Goal: Task Accomplishment & Management: Manage account settings

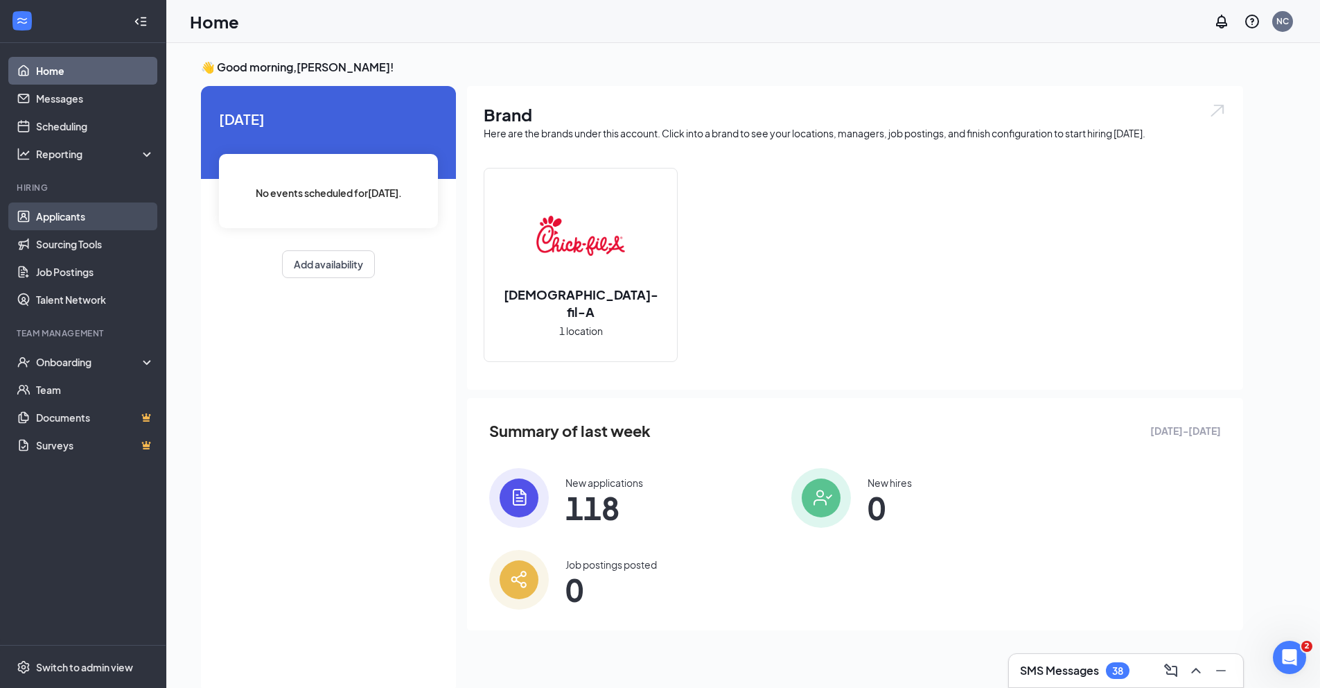
click at [53, 223] on link "Applicants" at bounding box center [95, 216] width 119 height 28
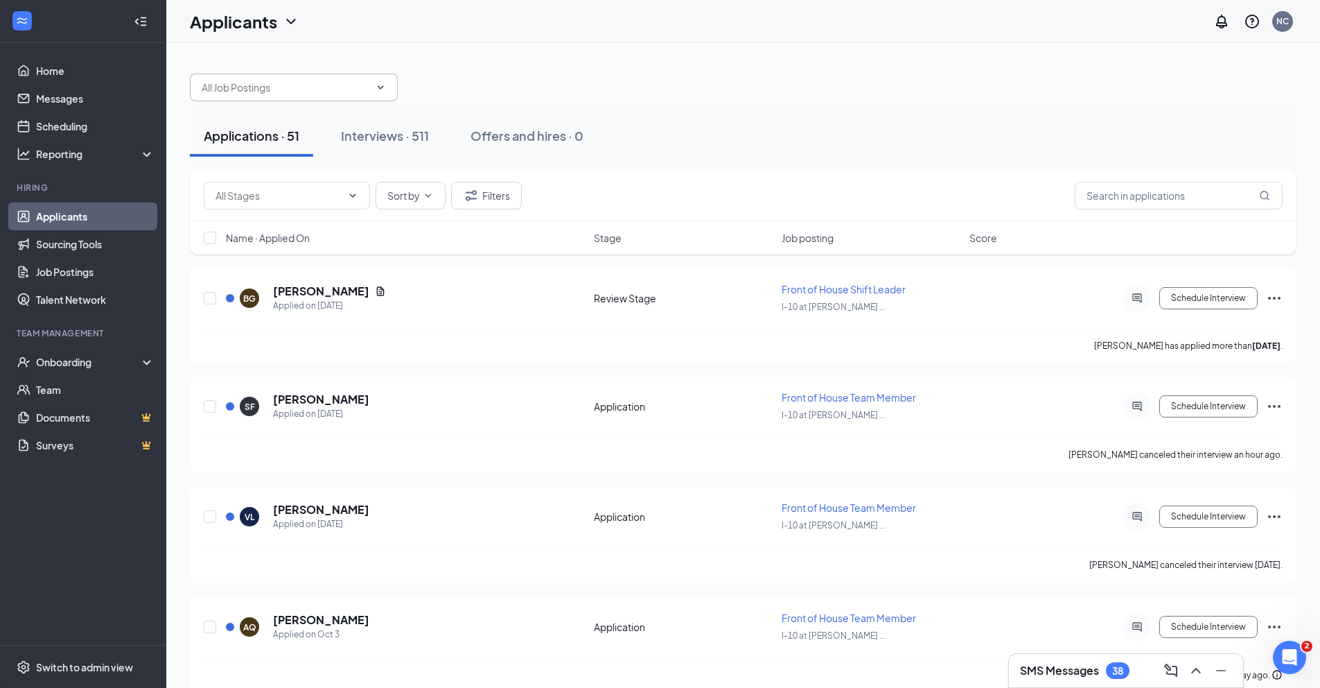
click at [385, 89] on icon "ChevronDown" at bounding box center [380, 87] width 11 height 11
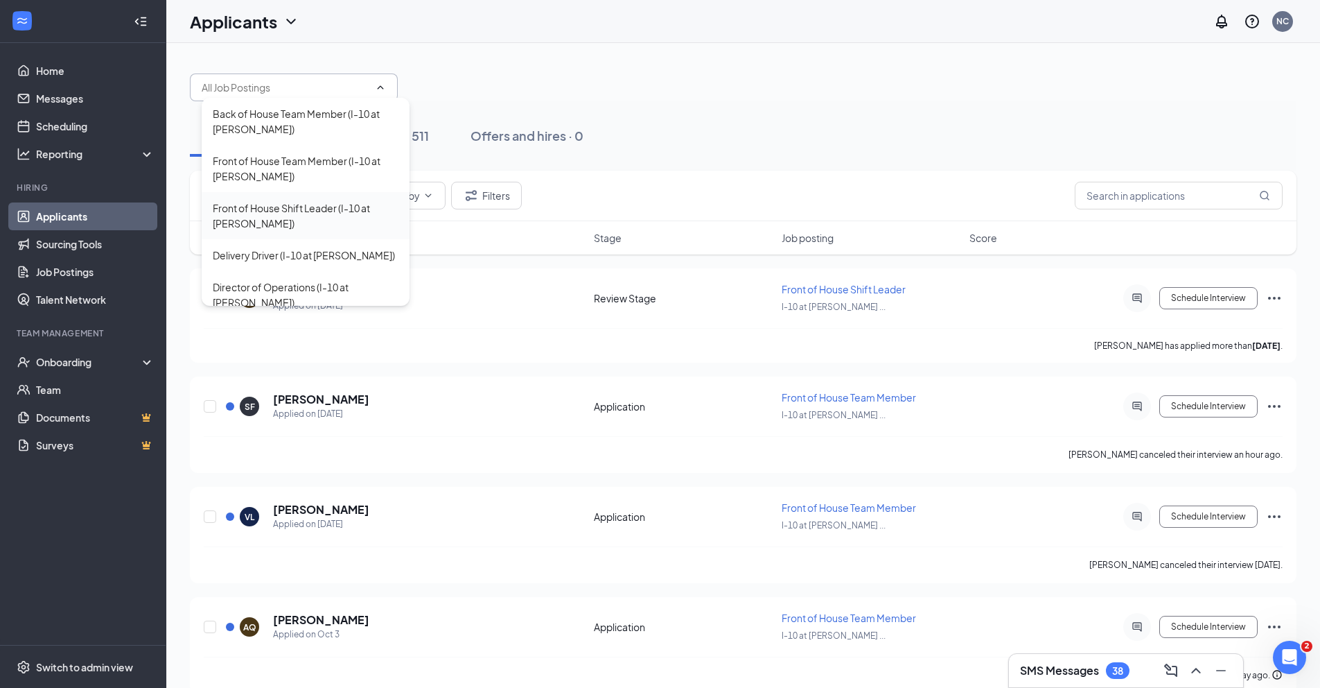
click at [298, 217] on div "Front of House Shift Leader (I-10 at [PERSON_NAME])" at bounding box center [306, 215] width 186 height 30
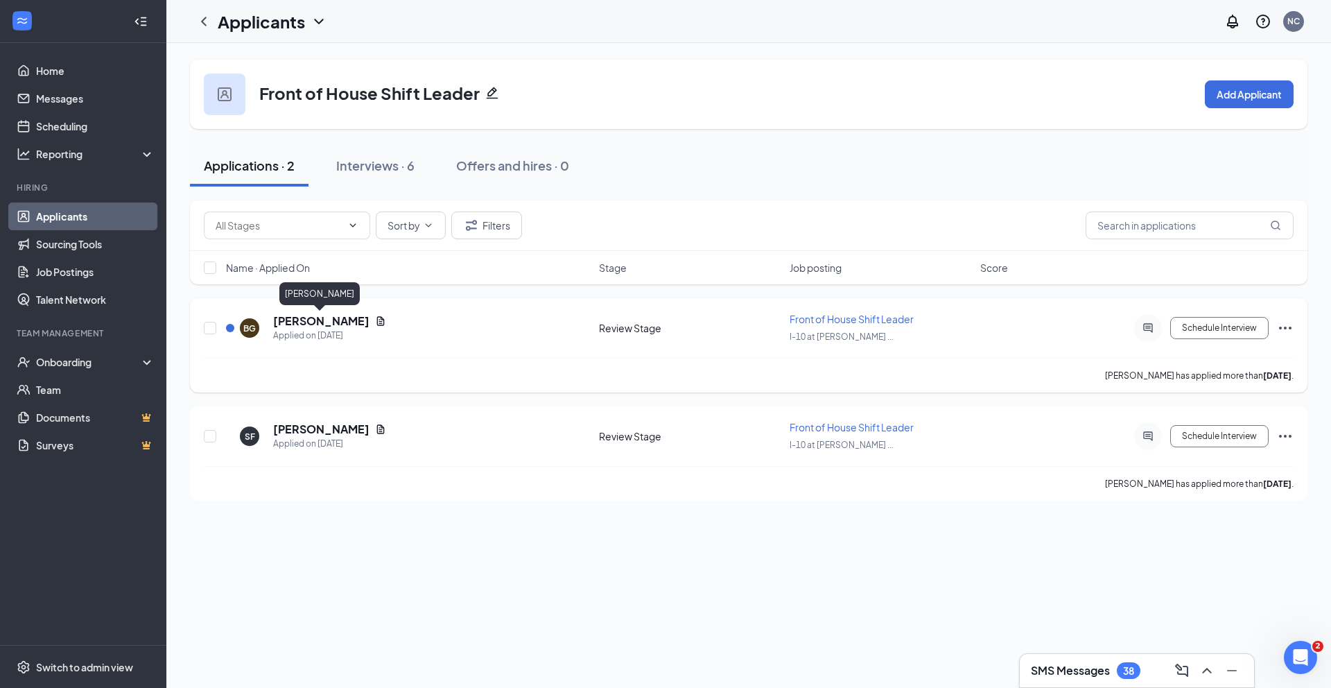
click at [335, 319] on h5 "[PERSON_NAME]" at bounding box center [321, 320] width 96 height 15
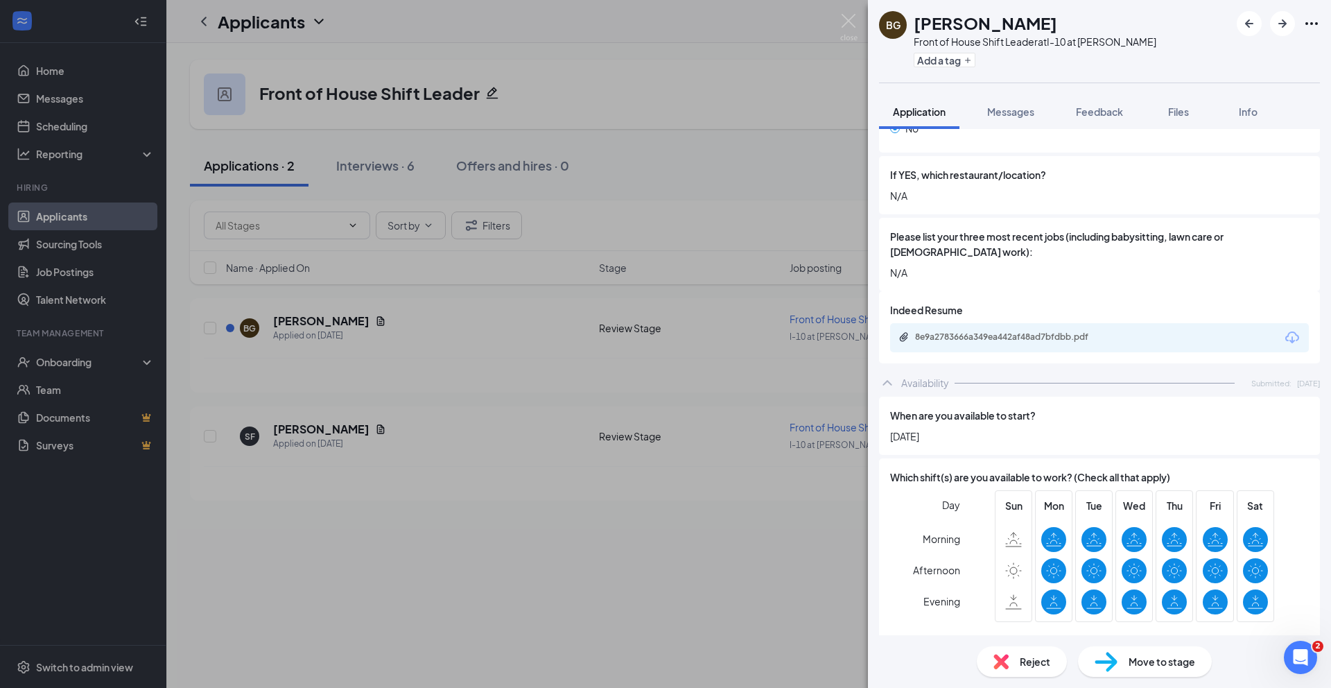
scroll to position [398, 0]
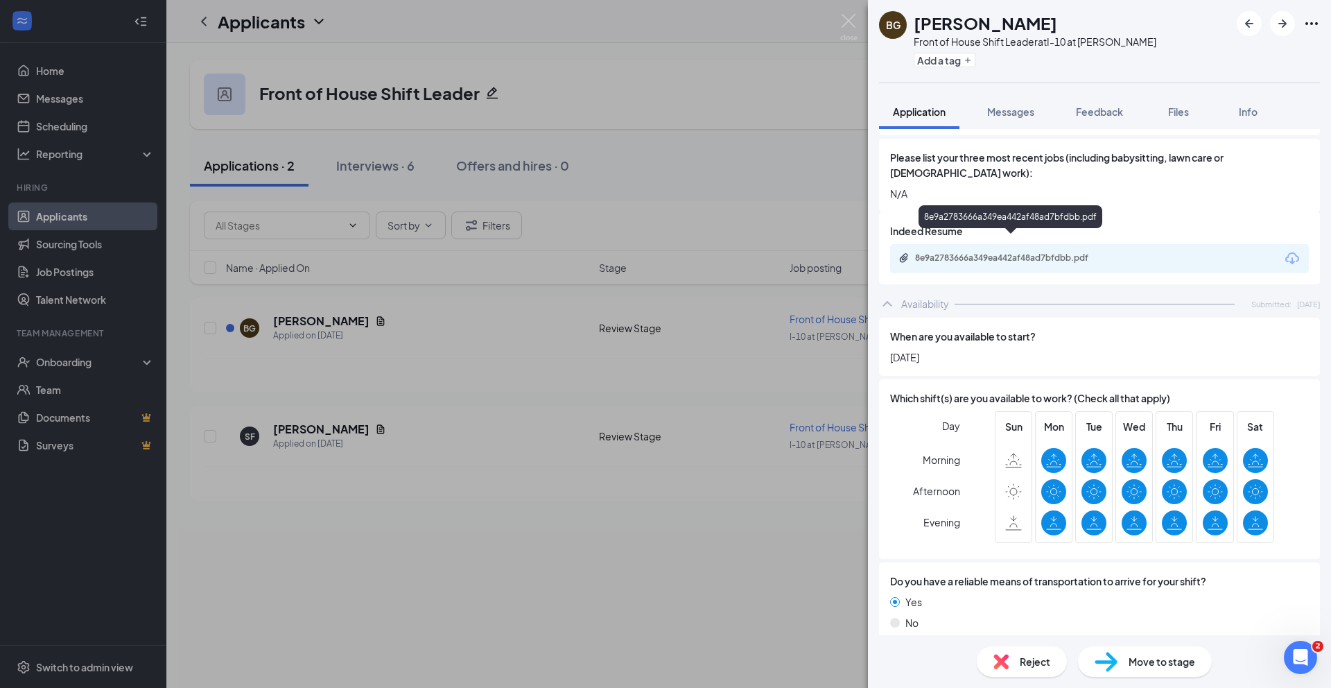
click at [1028, 252] on div "8e9a2783666a349ea442af48ad7bfdbb.pdf" at bounding box center [1012, 257] width 194 height 11
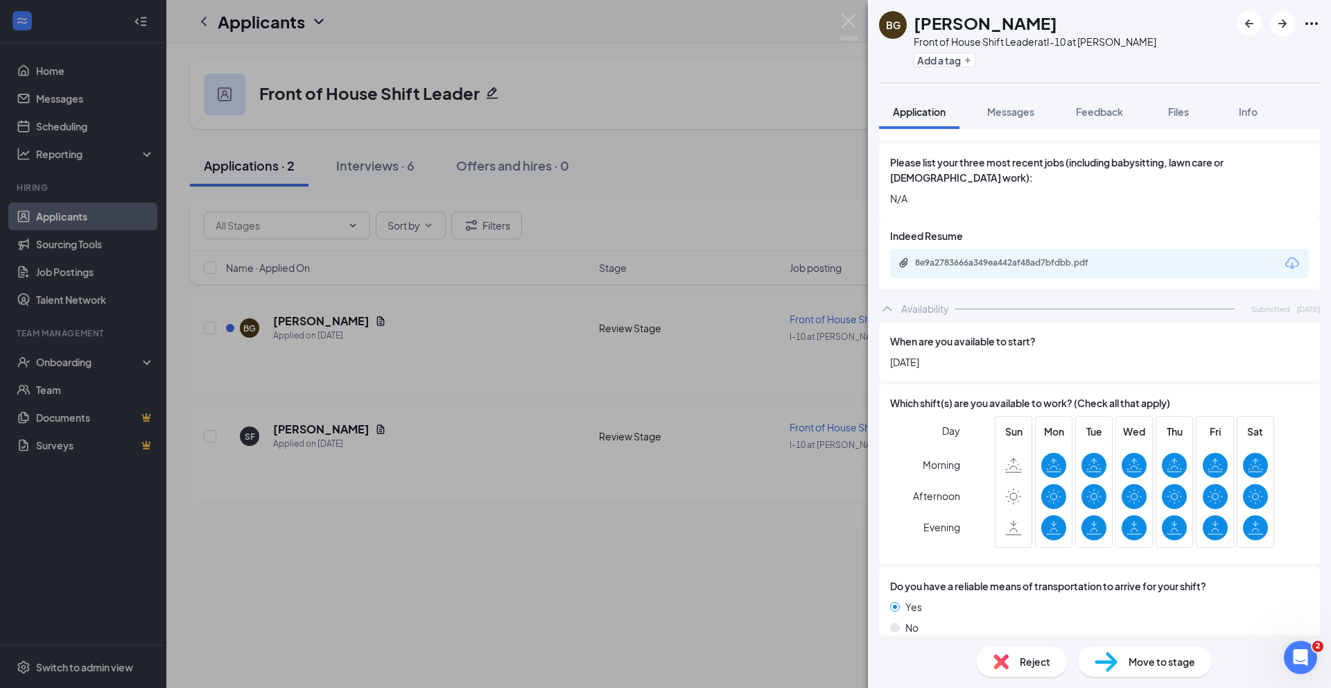
click at [1044, 667] on span "Reject" at bounding box center [1035, 661] width 30 height 15
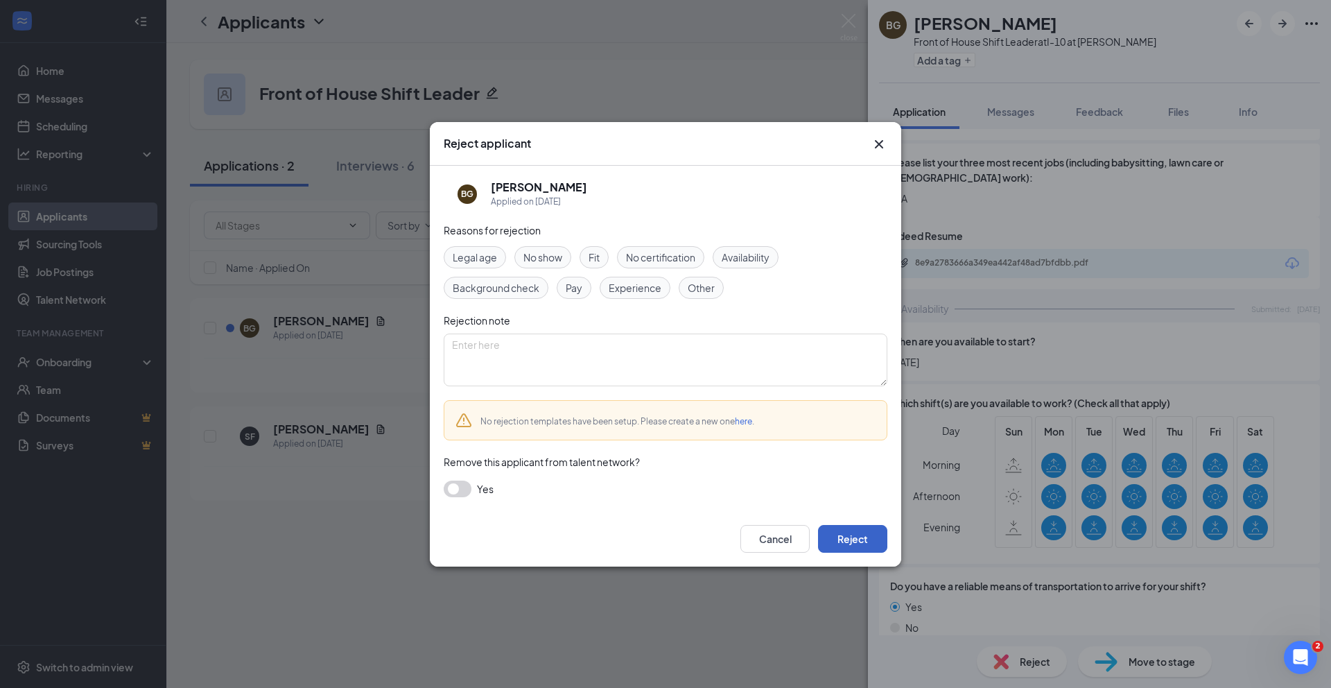
click at [846, 530] on button "Reject" at bounding box center [852, 539] width 69 height 28
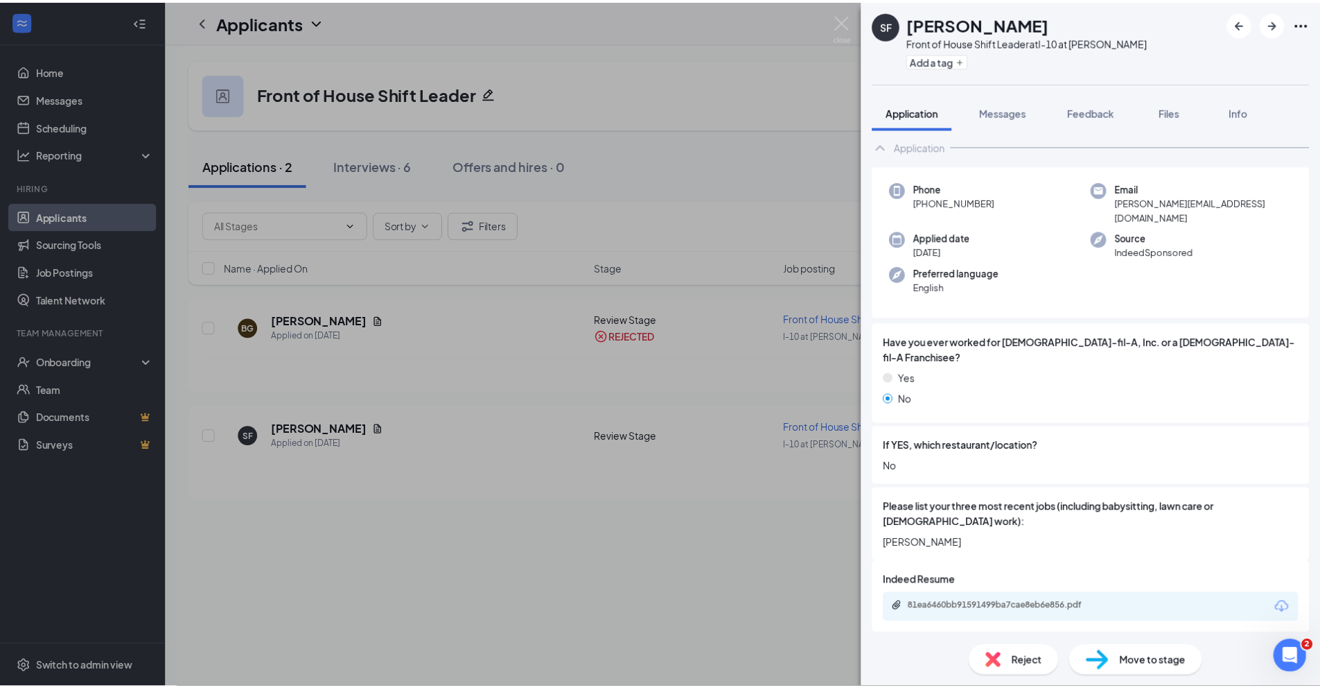
scroll to position [26, 0]
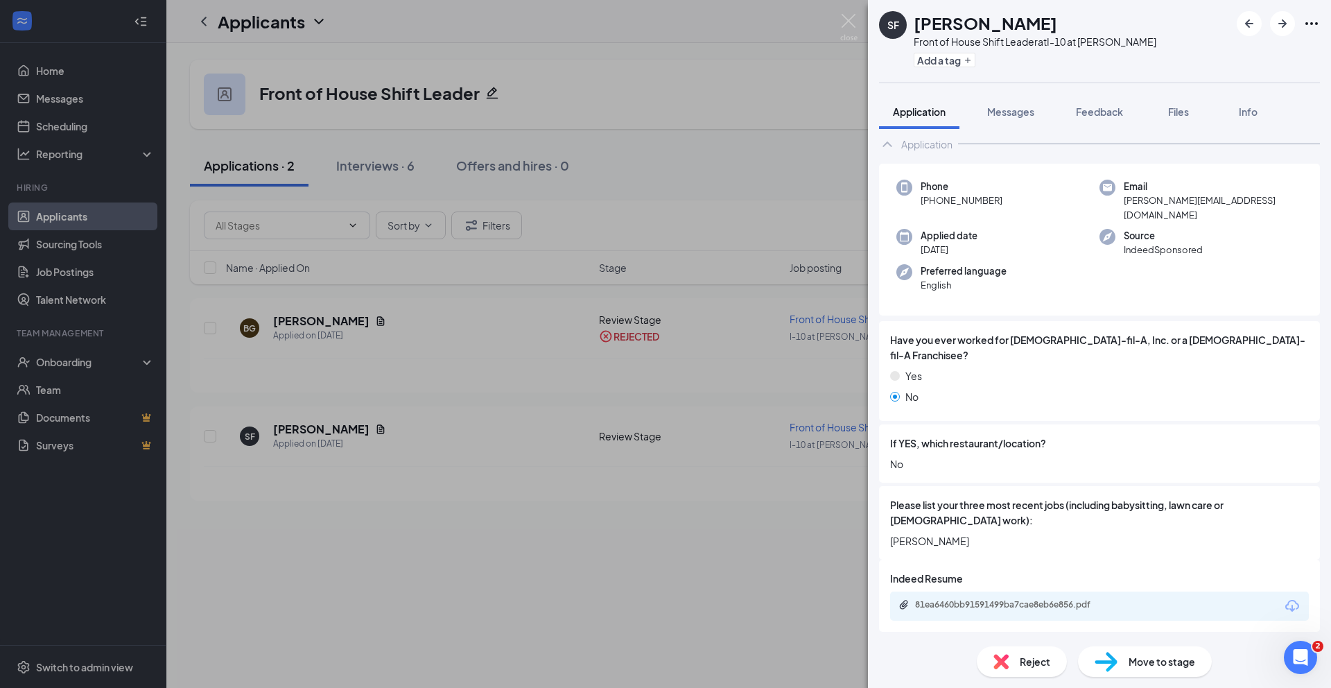
click at [970, 591] on div "81ea6460bb91591499ba7cae8eb6e856.pdf" at bounding box center [1099, 605] width 419 height 29
click at [968, 599] on div "81ea6460bb91591499ba7cae8eb6e856.pdf" at bounding box center [1012, 604] width 194 height 11
click at [848, 17] on img at bounding box center [848, 27] width 17 height 27
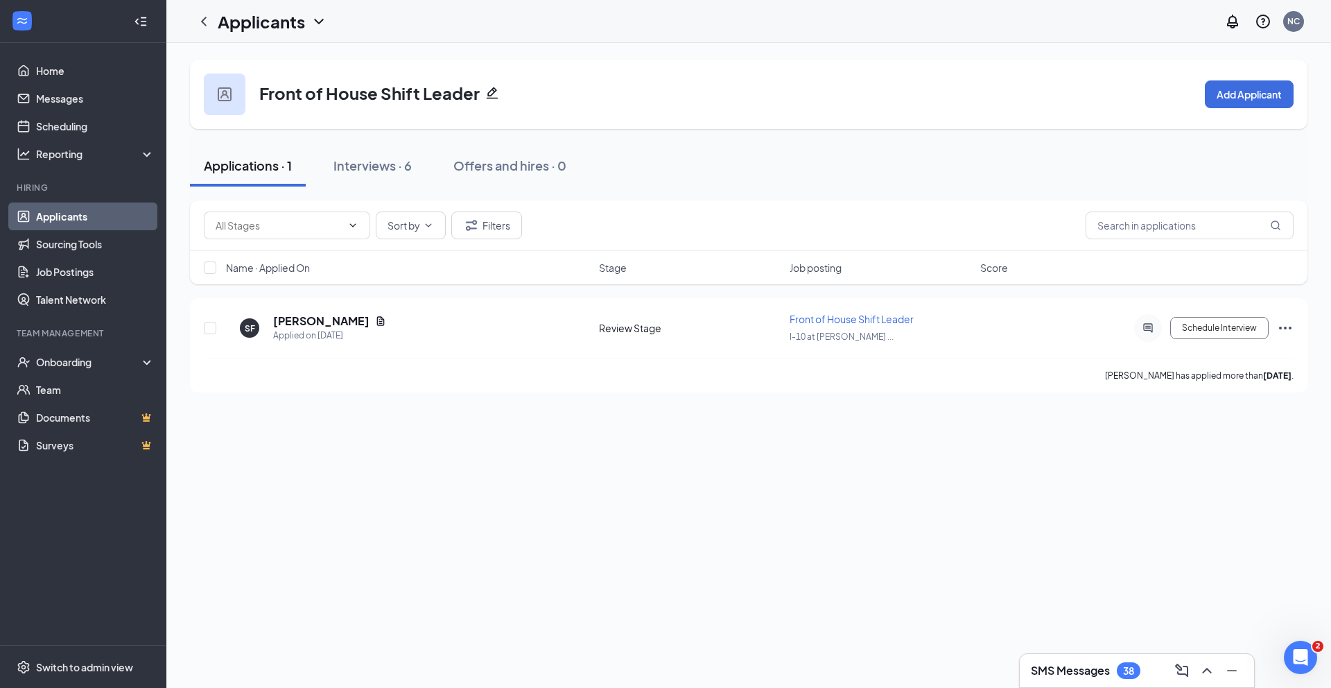
click at [58, 218] on link "Applicants" at bounding box center [95, 216] width 119 height 28
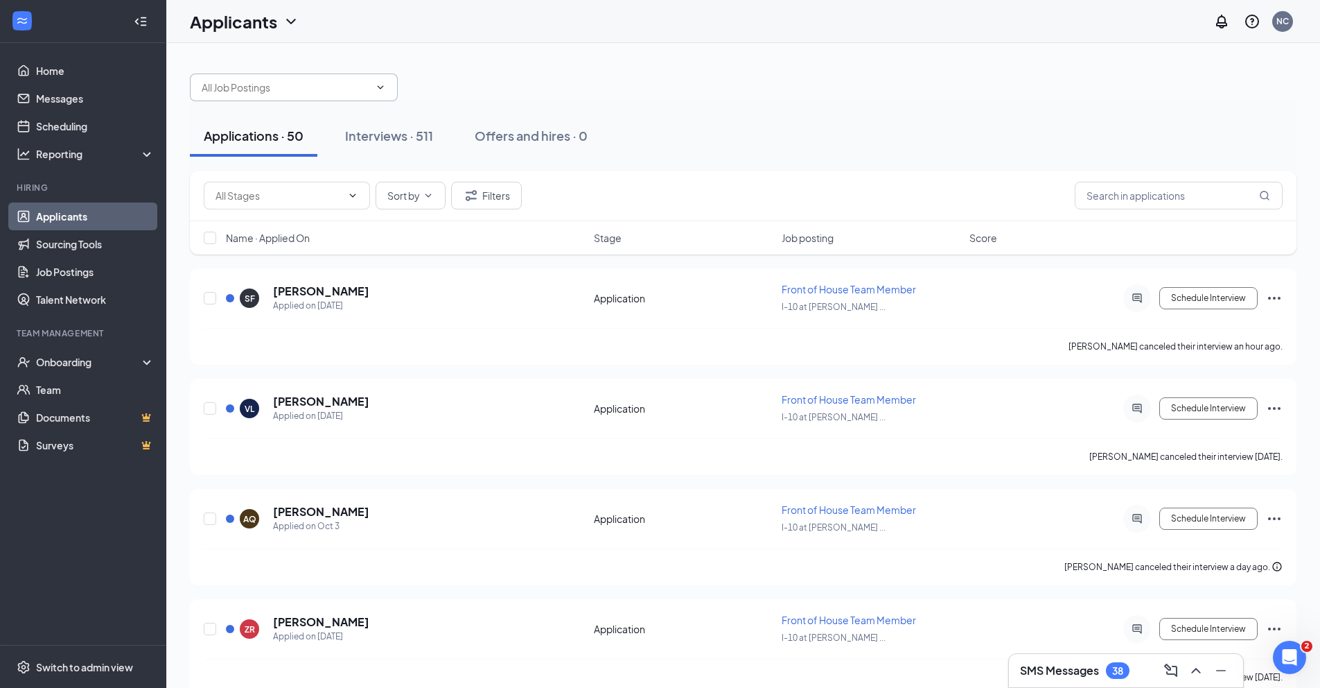
click at [354, 90] on input "text" at bounding box center [286, 87] width 168 height 15
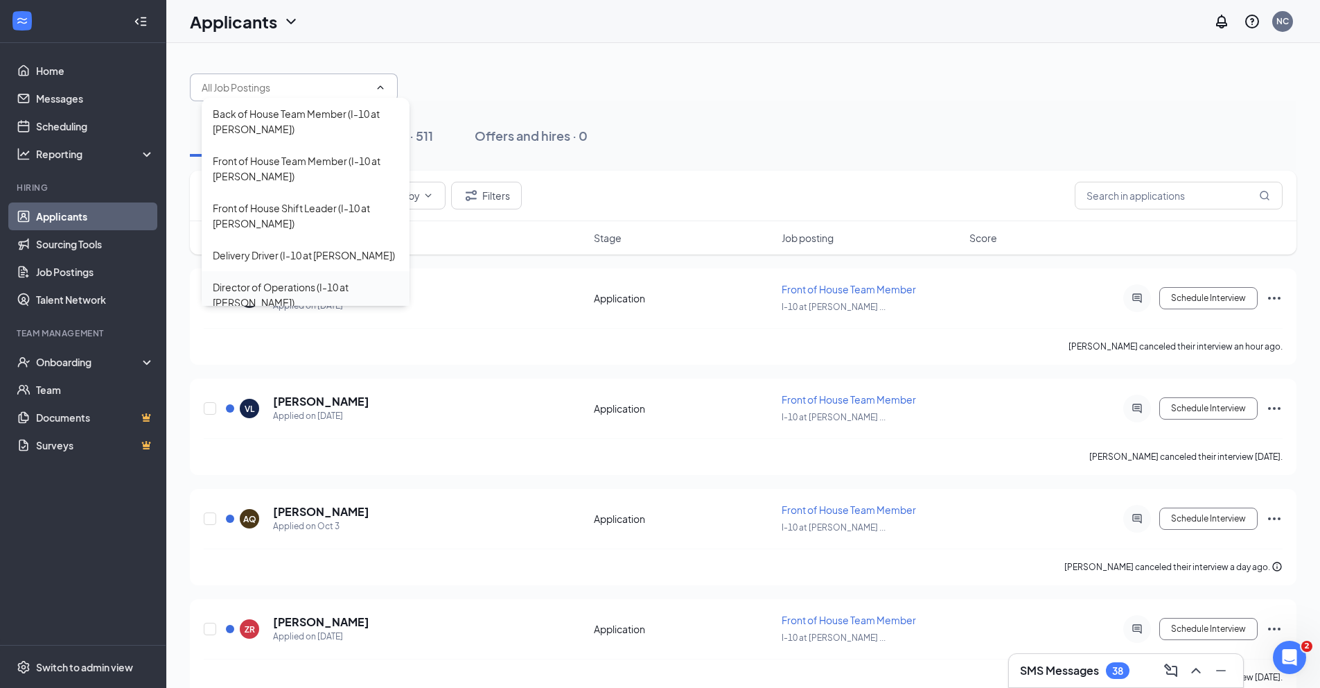
click at [311, 286] on div "Director of Operations (I-10 at [PERSON_NAME])" at bounding box center [306, 294] width 186 height 30
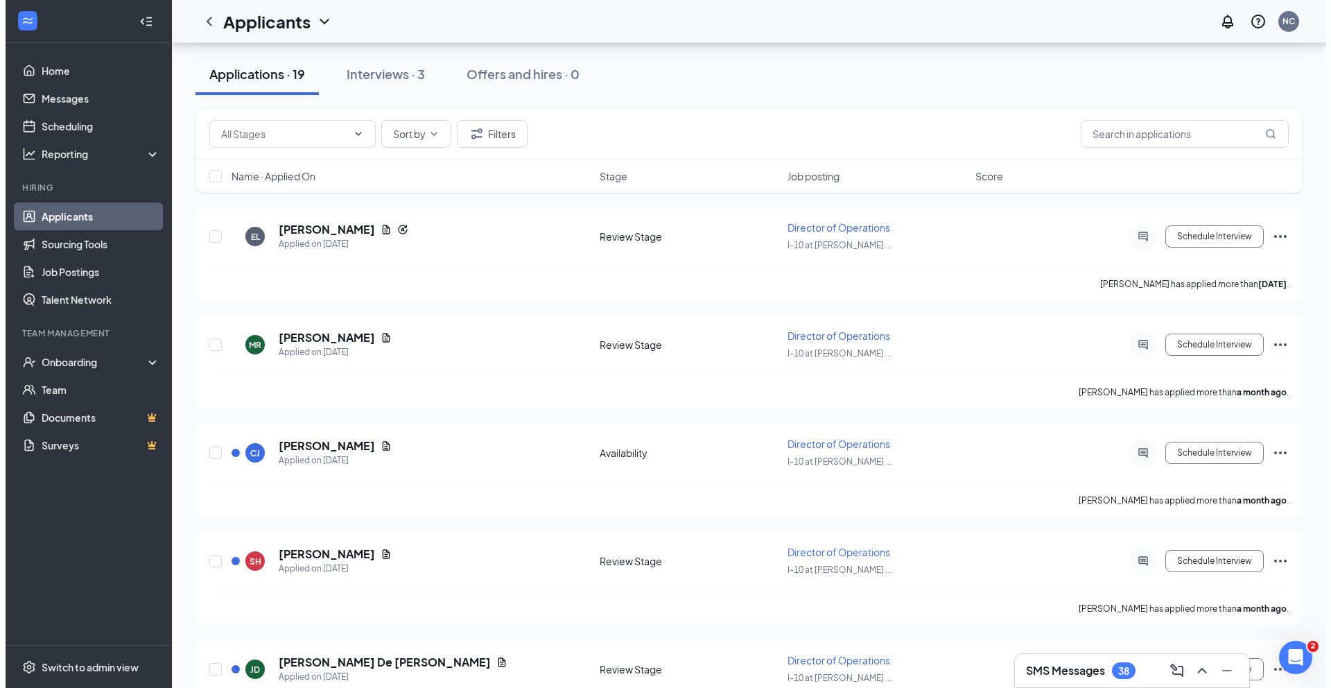
scroll to position [78, 0]
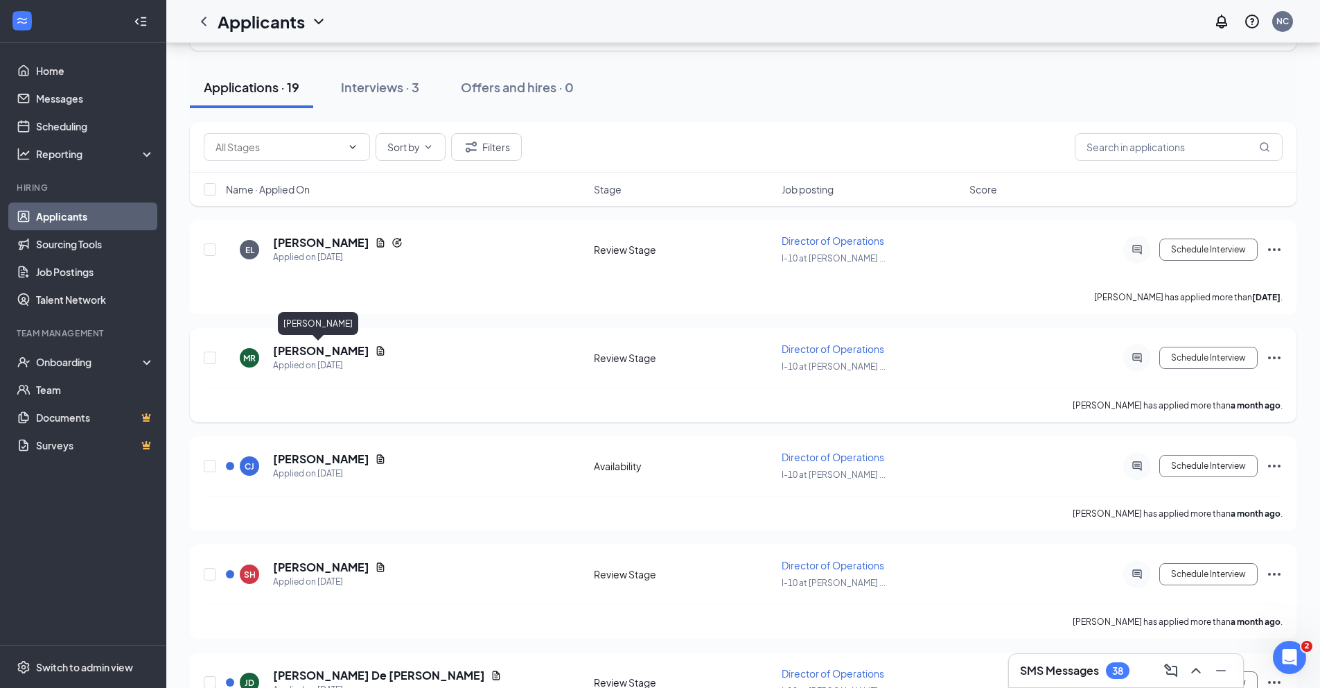
click at [311, 354] on h5 "[PERSON_NAME]" at bounding box center [321, 350] width 96 height 15
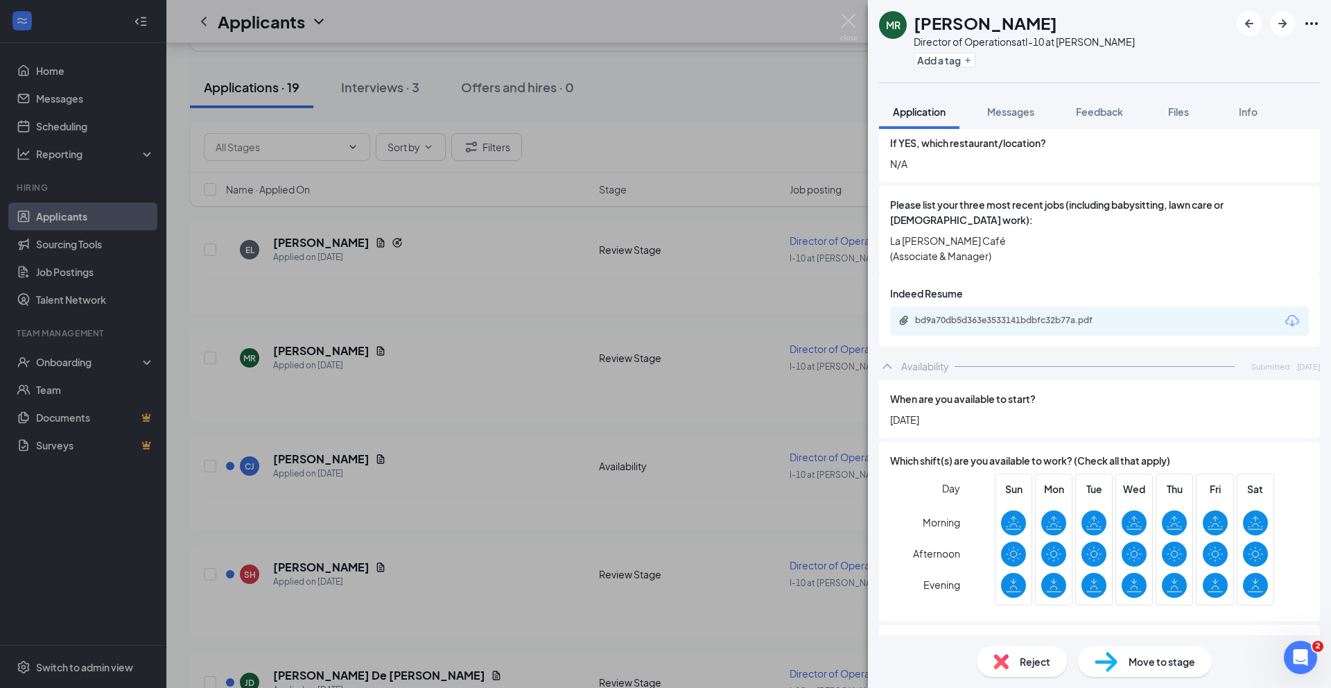
scroll to position [413, 0]
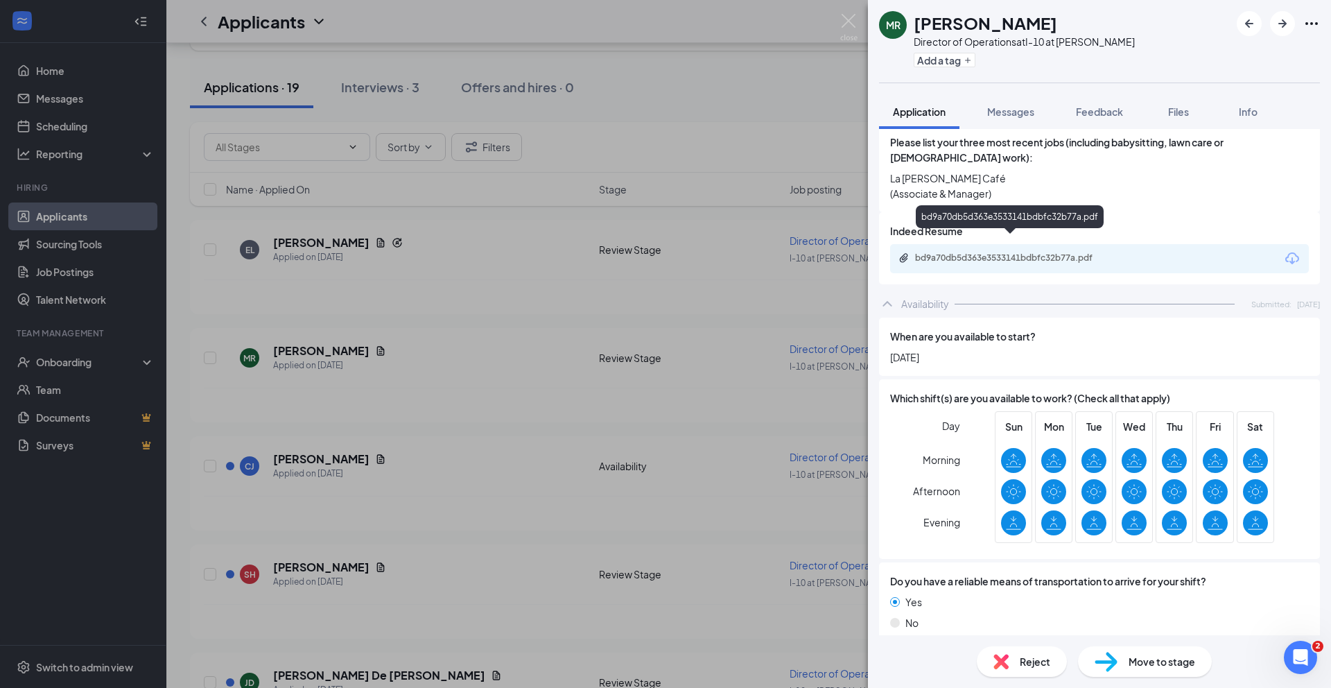
click at [1038, 252] on div "bd9a70db5d363e3533141bdbfc32b77a.pdf" at bounding box center [1012, 257] width 194 height 11
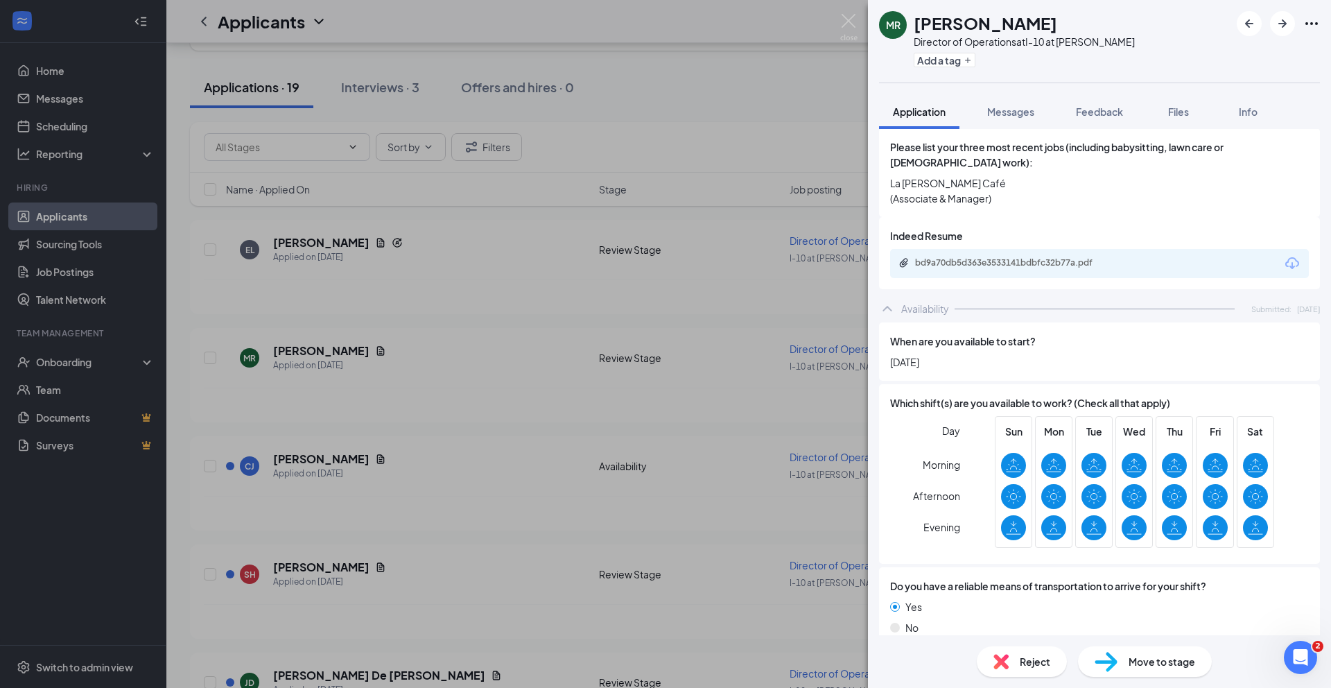
click at [1024, 665] on span "Reject" at bounding box center [1035, 661] width 30 height 15
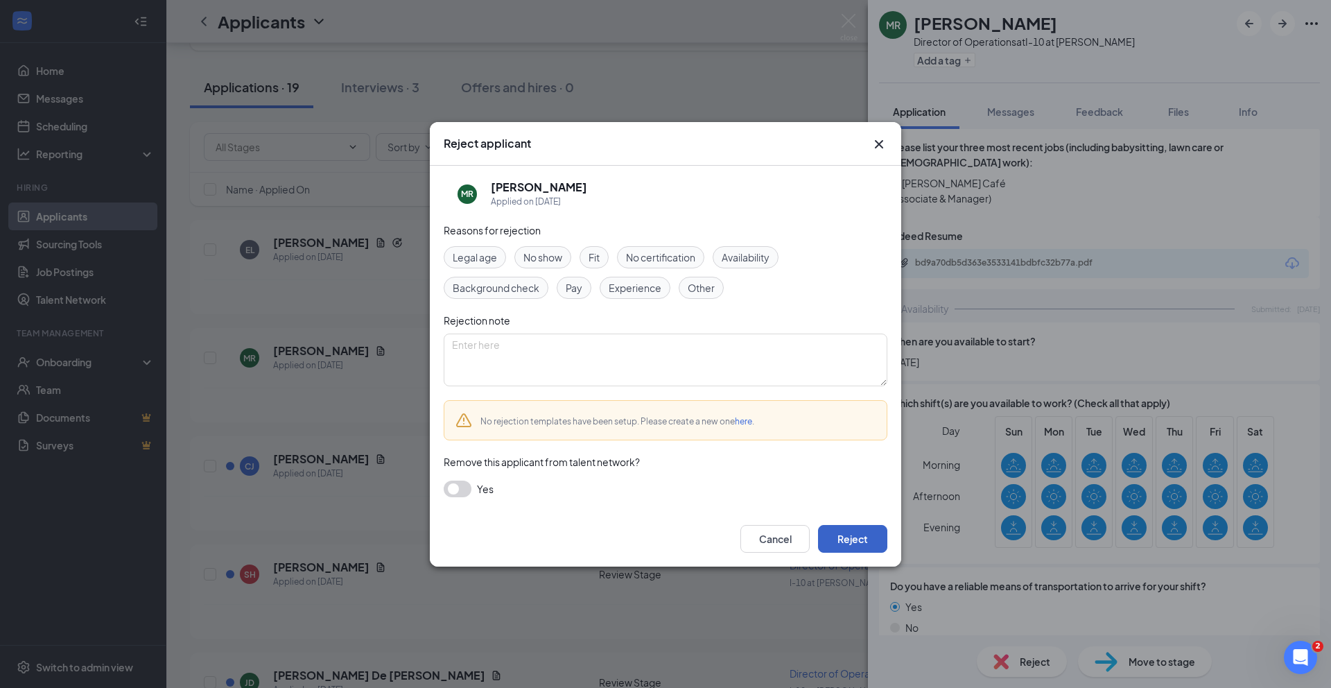
click at [860, 543] on button "Reject" at bounding box center [852, 539] width 69 height 28
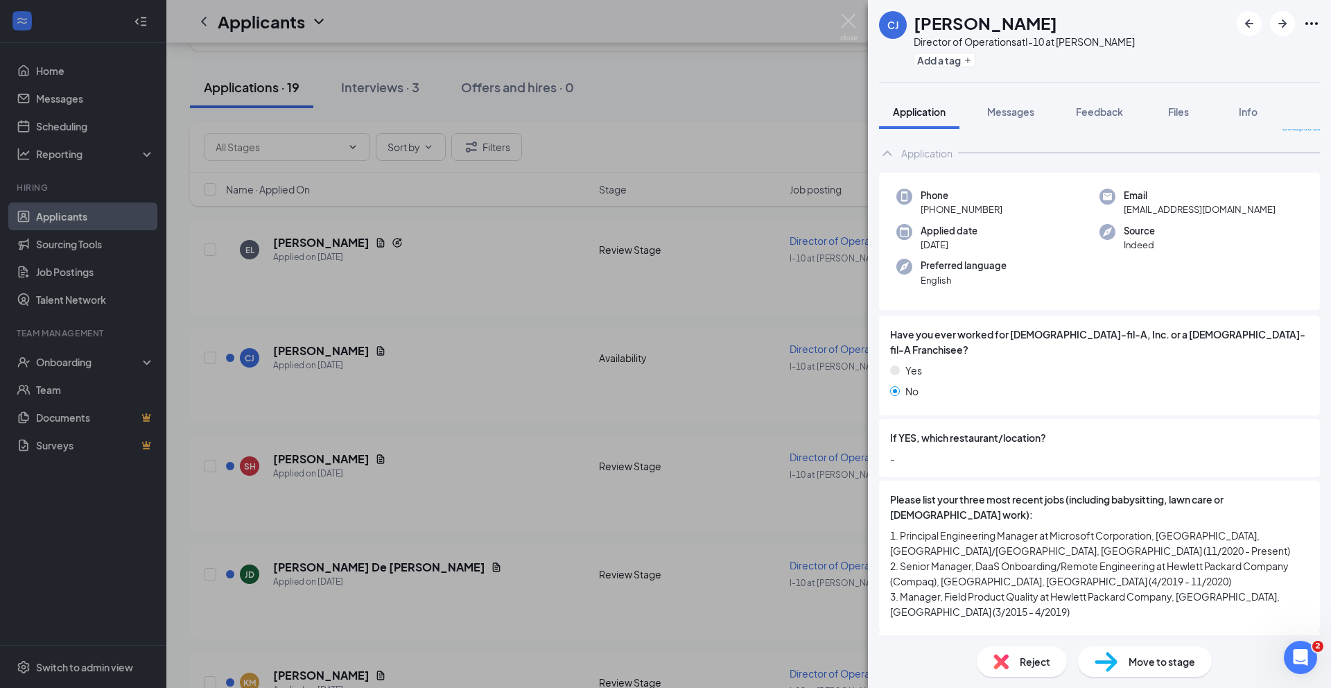
scroll to position [103, 0]
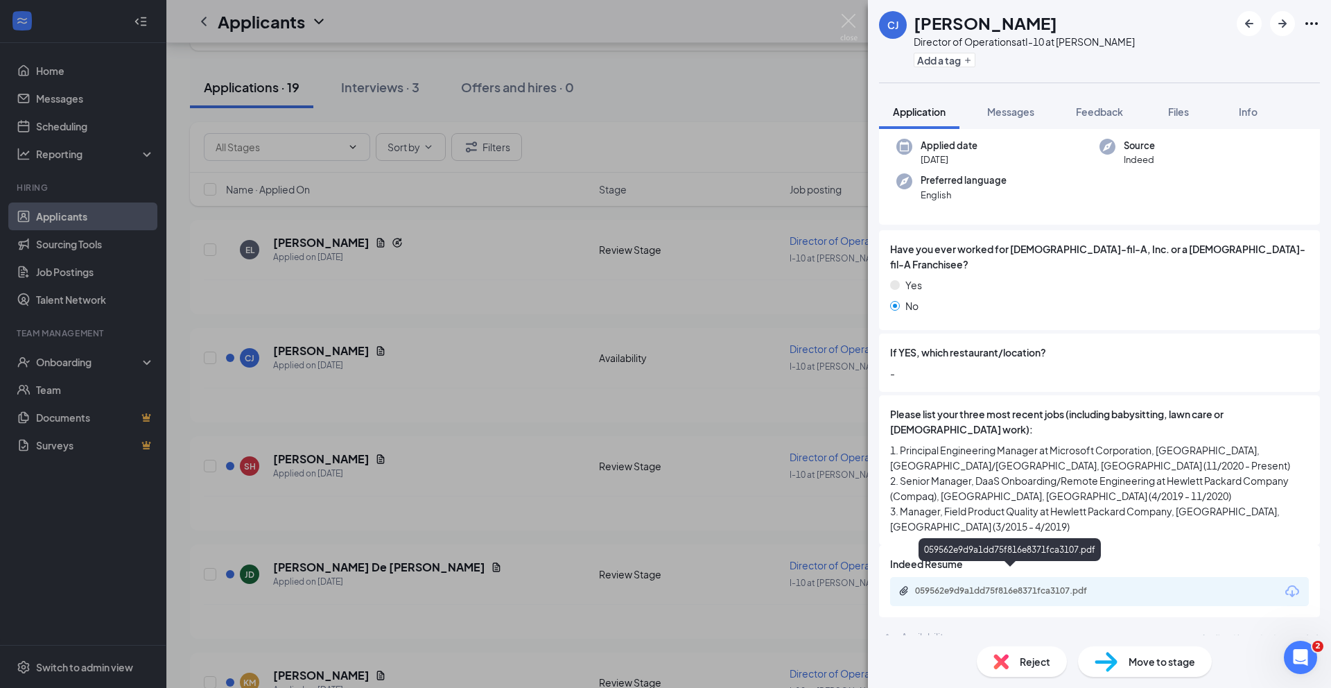
click at [1049, 585] on div "059562e9d9a1dd75f816e8371fca3107.pdf" at bounding box center [1012, 590] width 194 height 11
click at [1031, 665] on span "Reject" at bounding box center [1035, 661] width 30 height 15
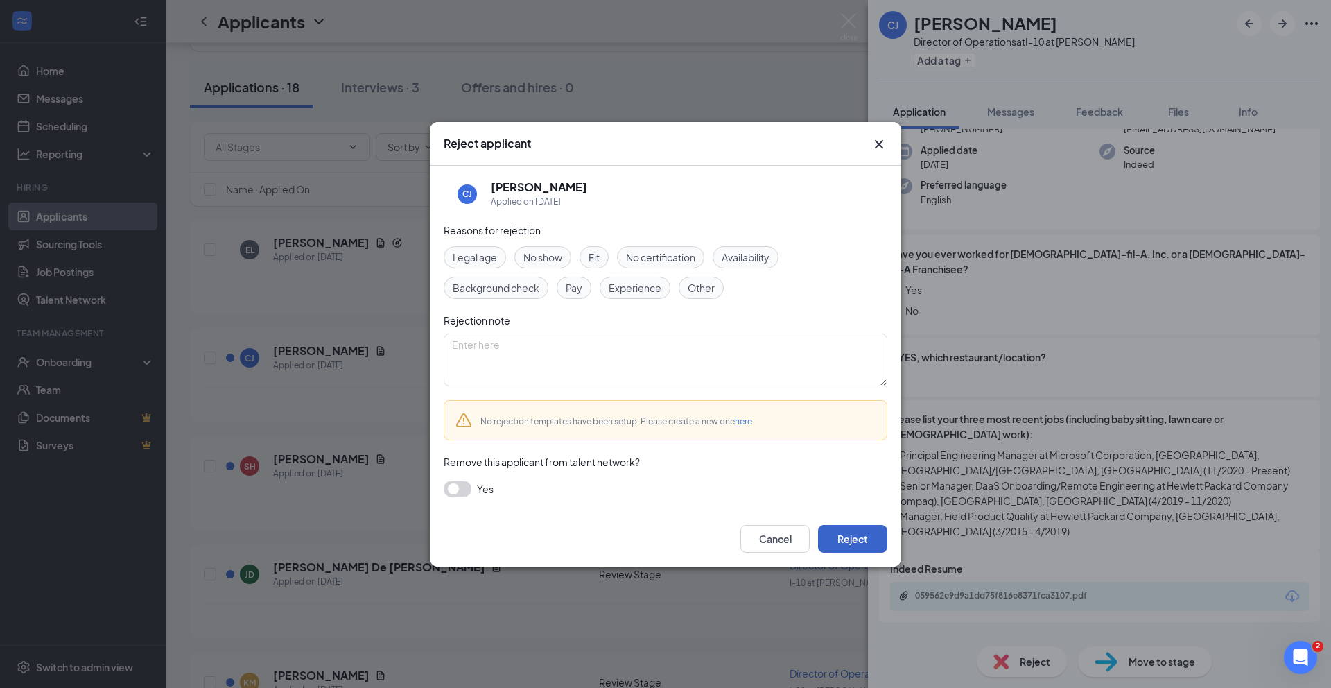
click at [850, 539] on button "Reject" at bounding box center [852, 539] width 69 height 28
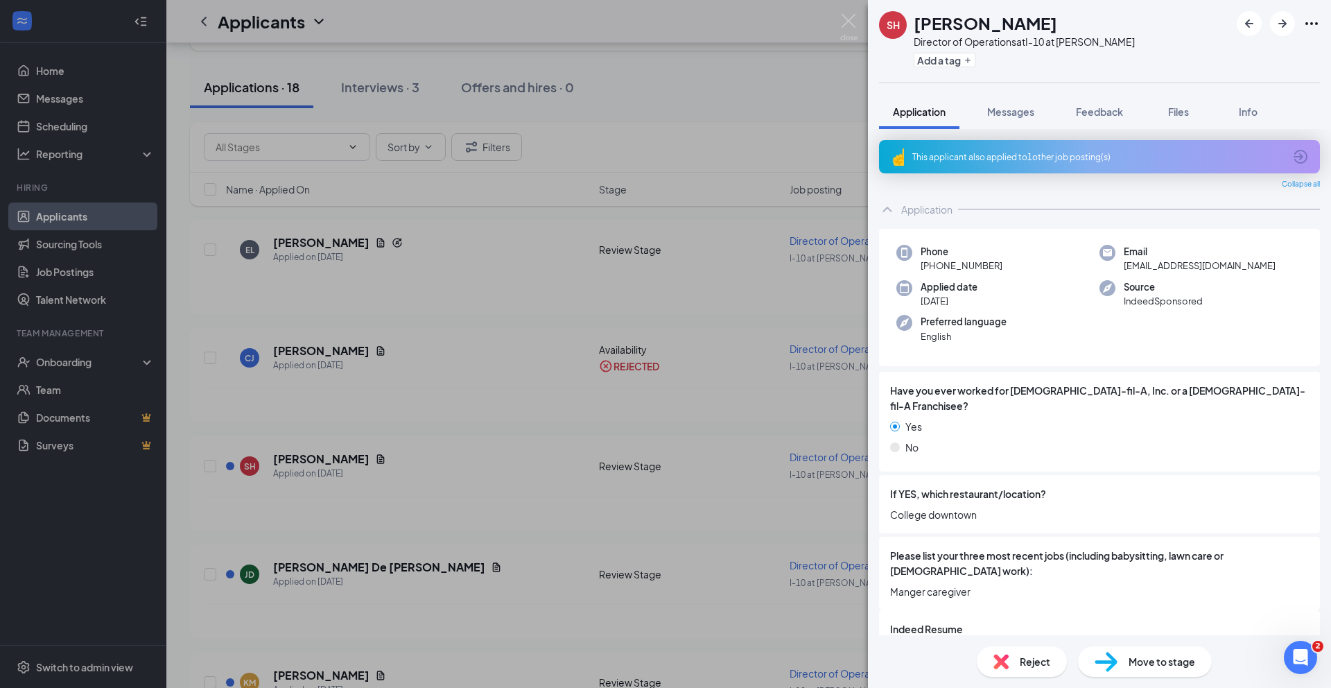
click at [1040, 667] on span "Reject" at bounding box center [1035, 661] width 30 height 15
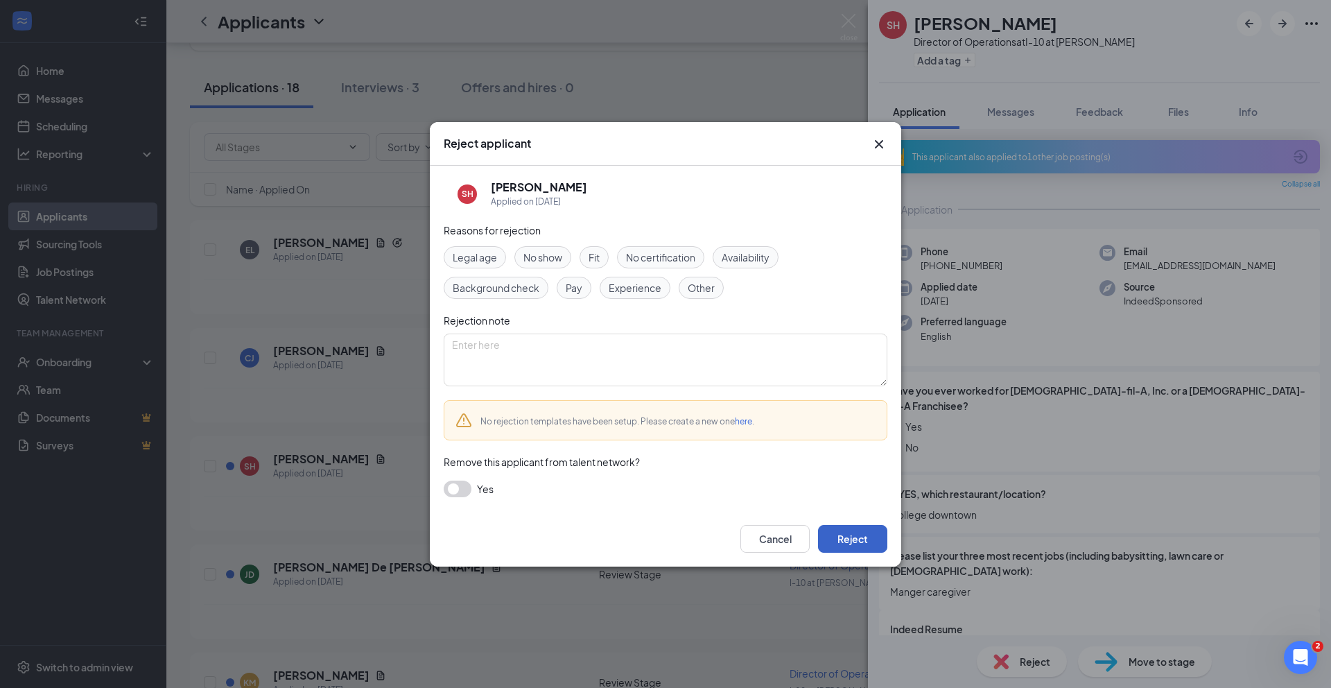
click at [848, 544] on button "Reject" at bounding box center [852, 539] width 69 height 28
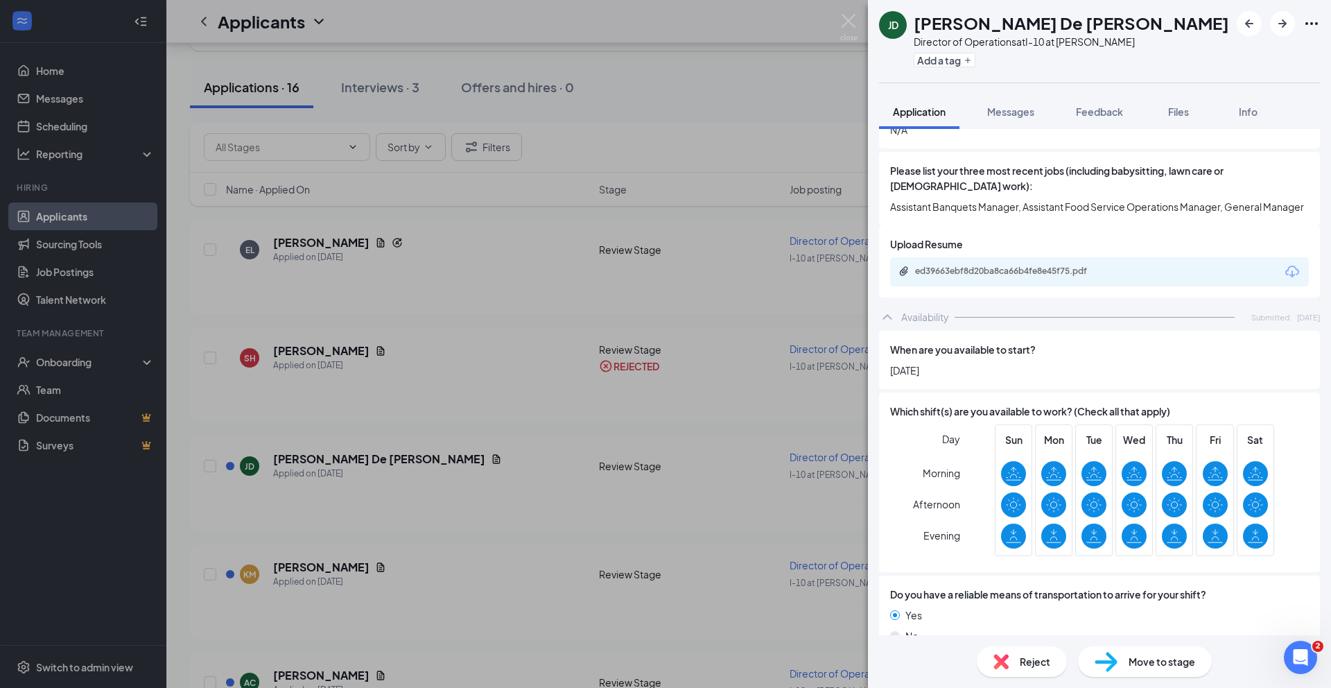
scroll to position [413, 0]
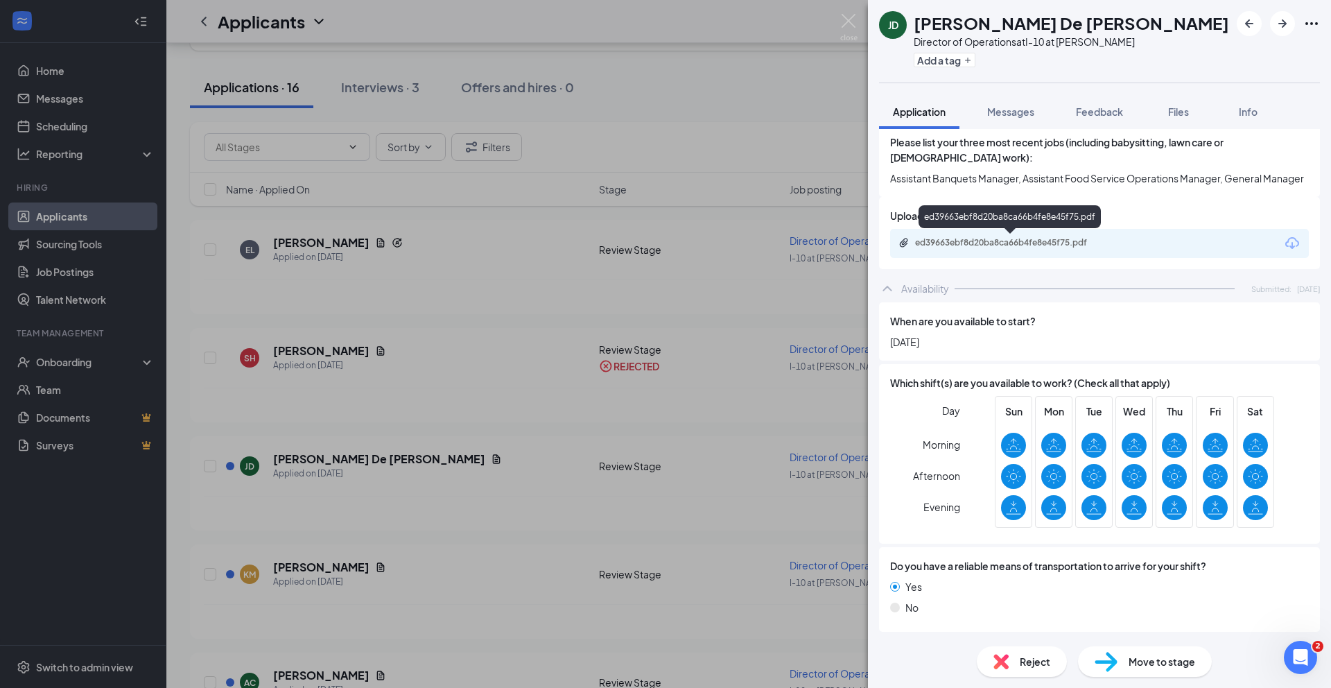
click at [993, 241] on div "ed39663ebf8d20ba8ca66b4fe8e45f75.pdf" at bounding box center [1012, 242] width 194 height 11
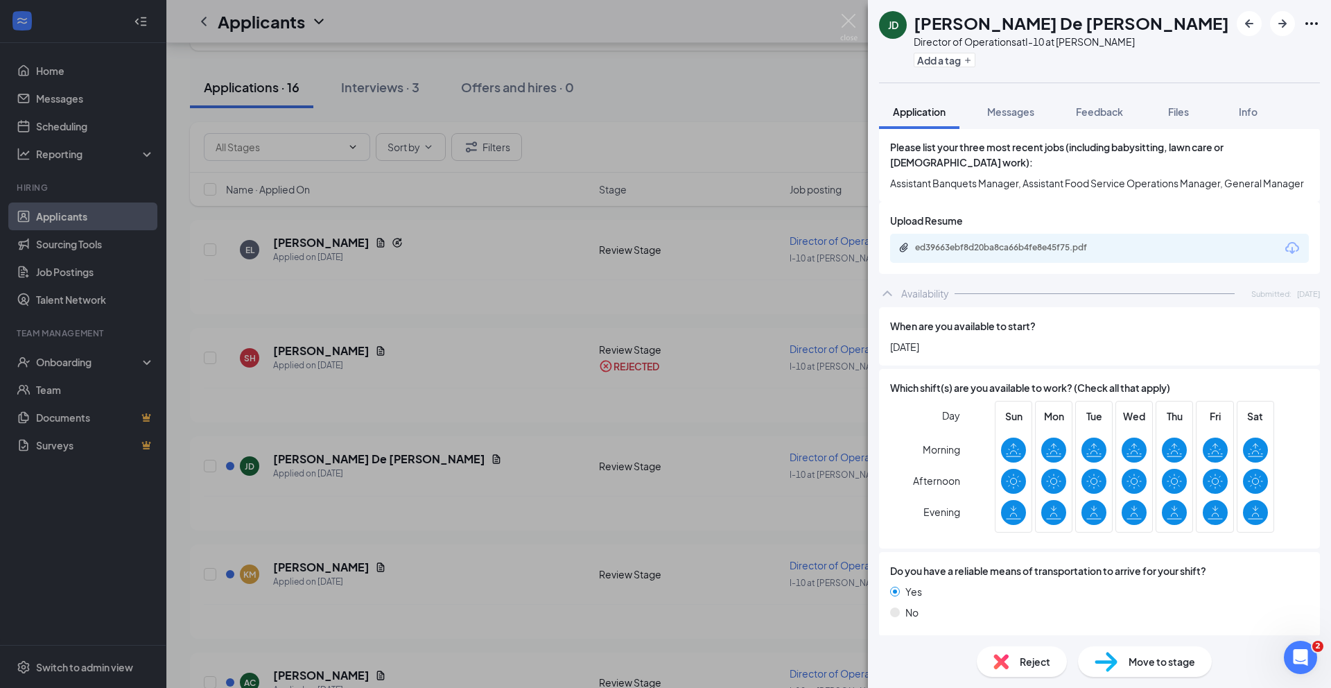
click at [1035, 666] on span "Reject" at bounding box center [1035, 661] width 30 height 15
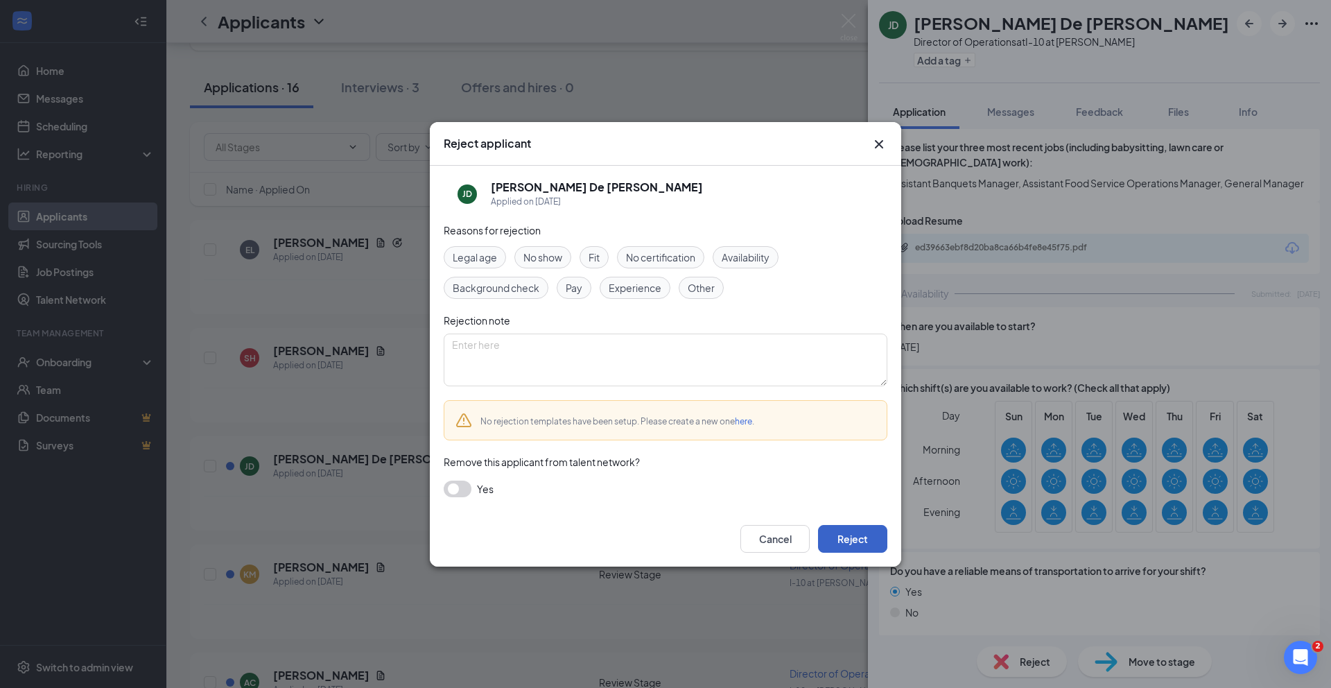
click at [859, 538] on button "Reject" at bounding box center [852, 539] width 69 height 28
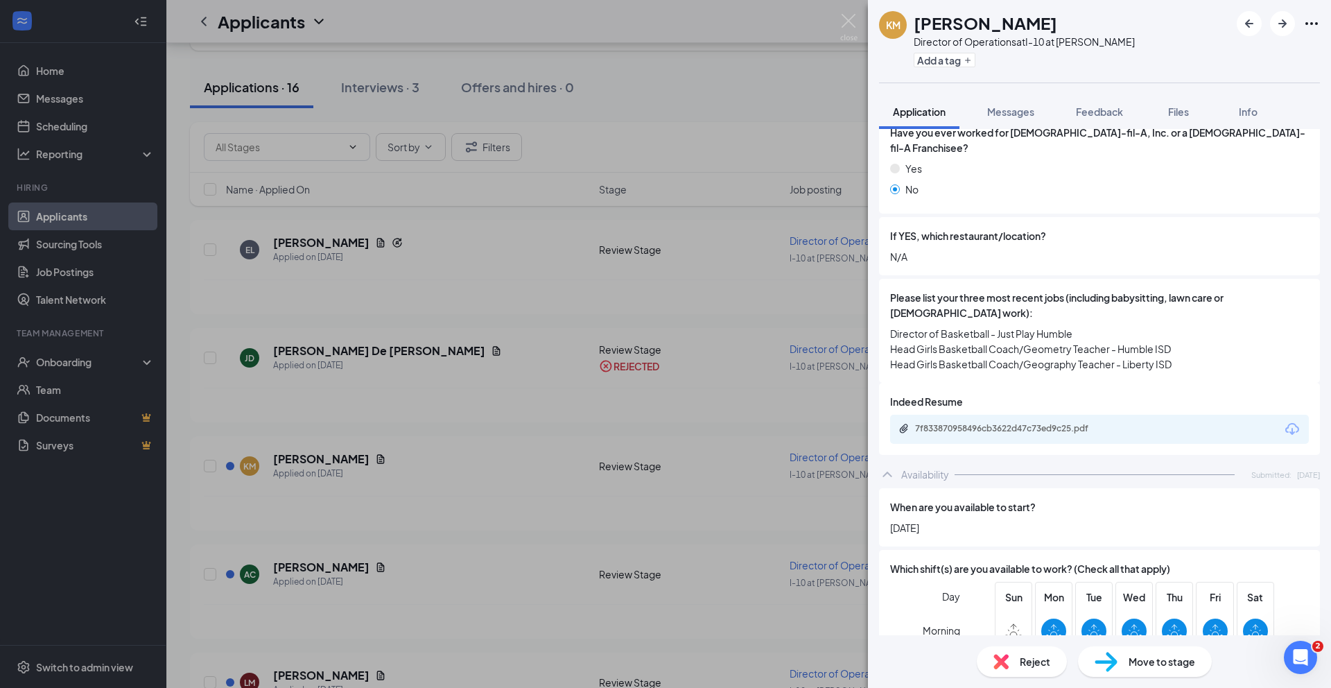
scroll to position [280, 0]
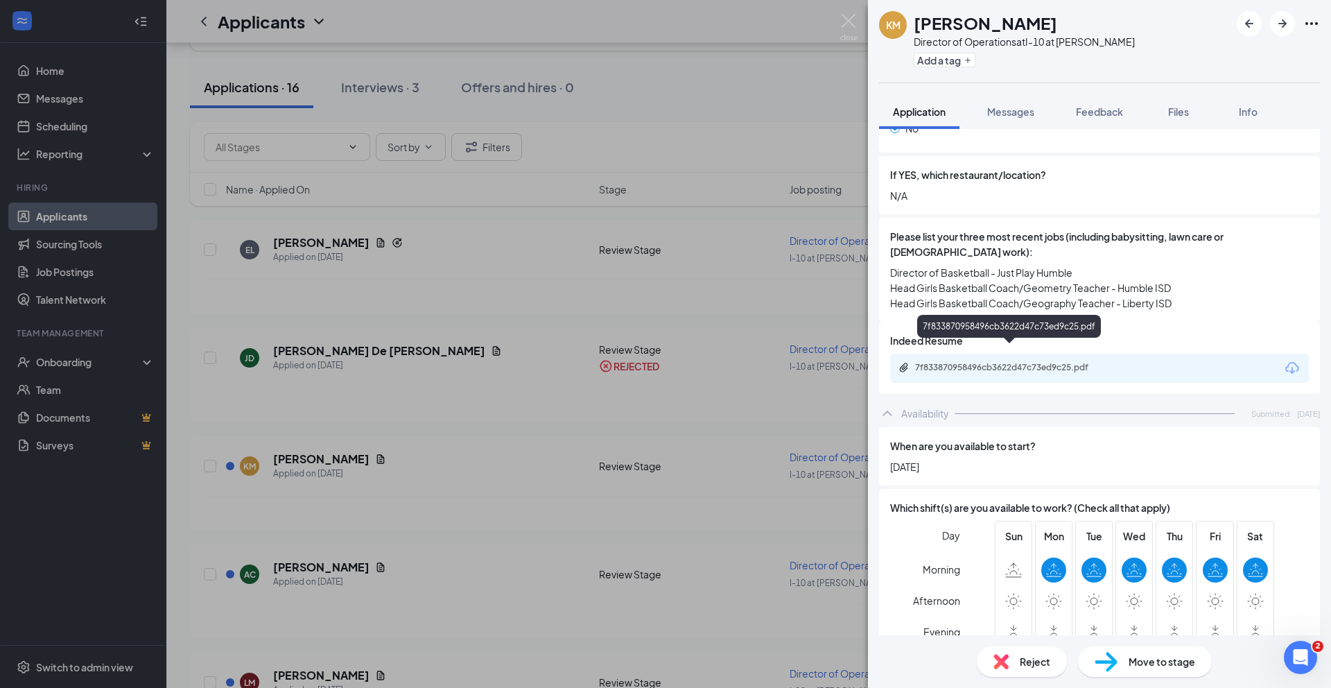
click at [1026, 362] on div "7f833870958496cb3622d47c73ed9c25.pdf" at bounding box center [1012, 367] width 194 height 11
click at [1031, 663] on span "Reject" at bounding box center [1035, 661] width 30 height 15
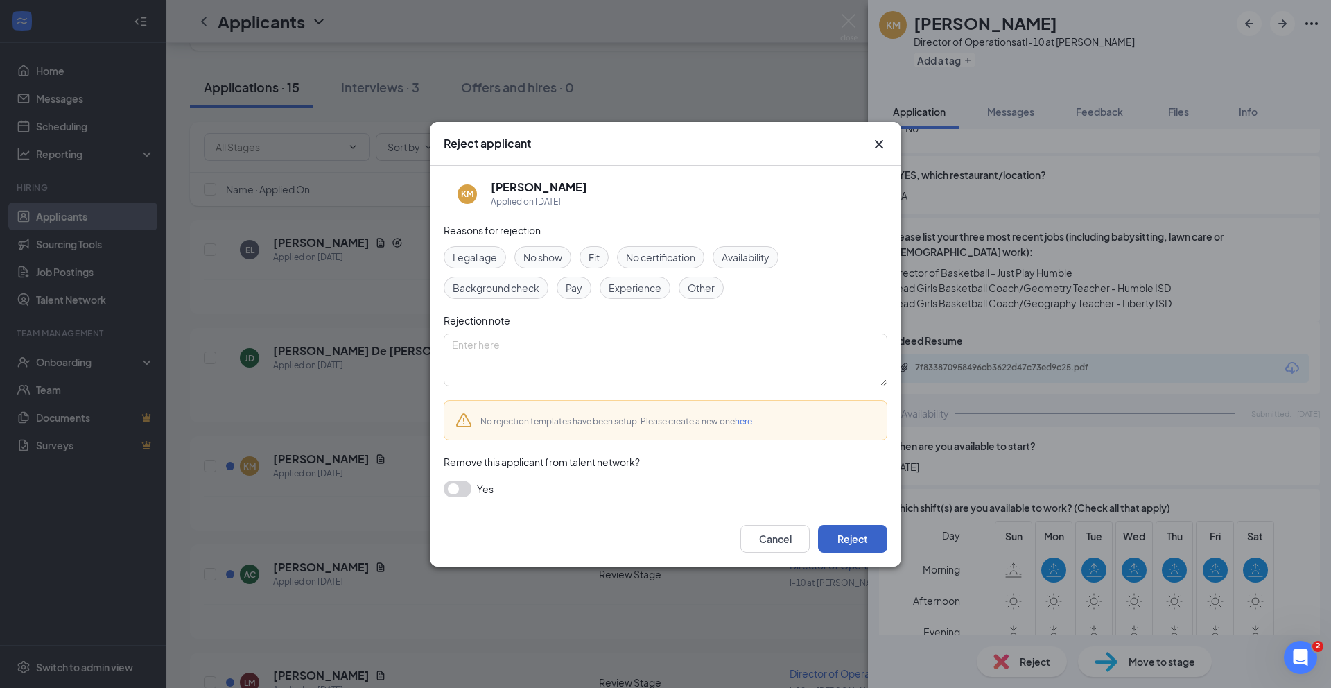
click at [854, 535] on button "Reject" at bounding box center [852, 539] width 69 height 28
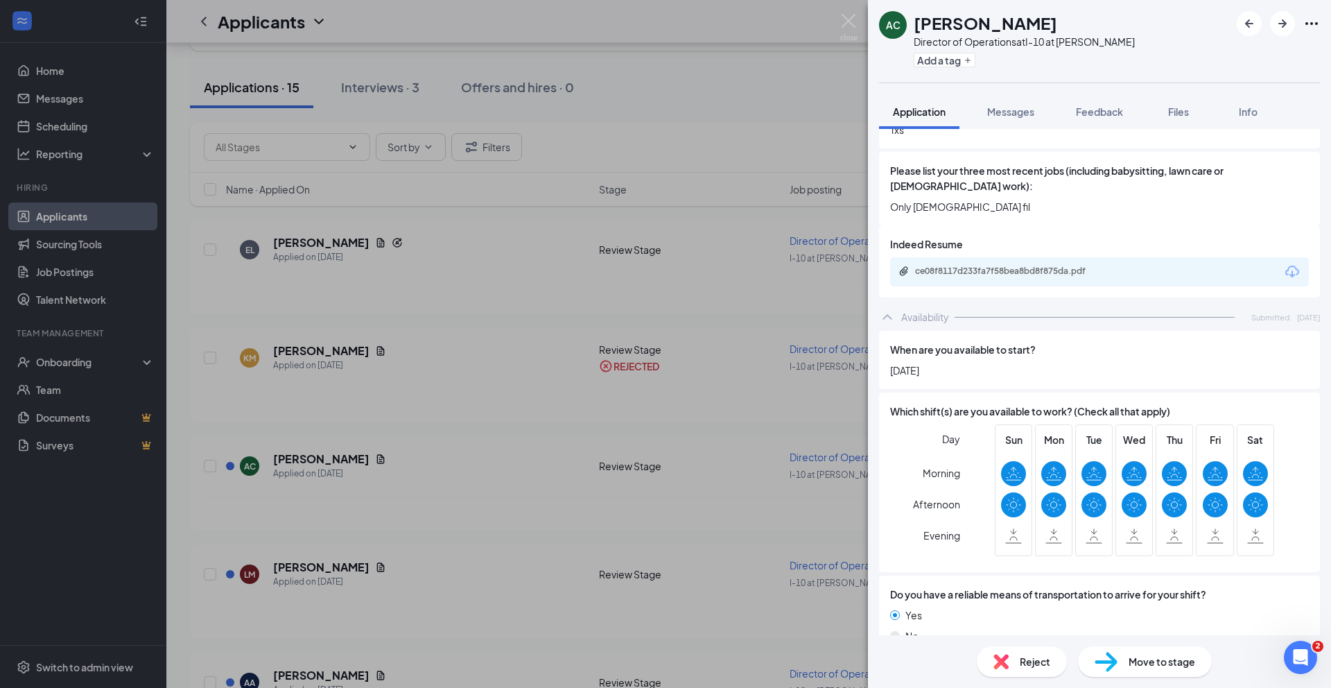
scroll to position [359, 0]
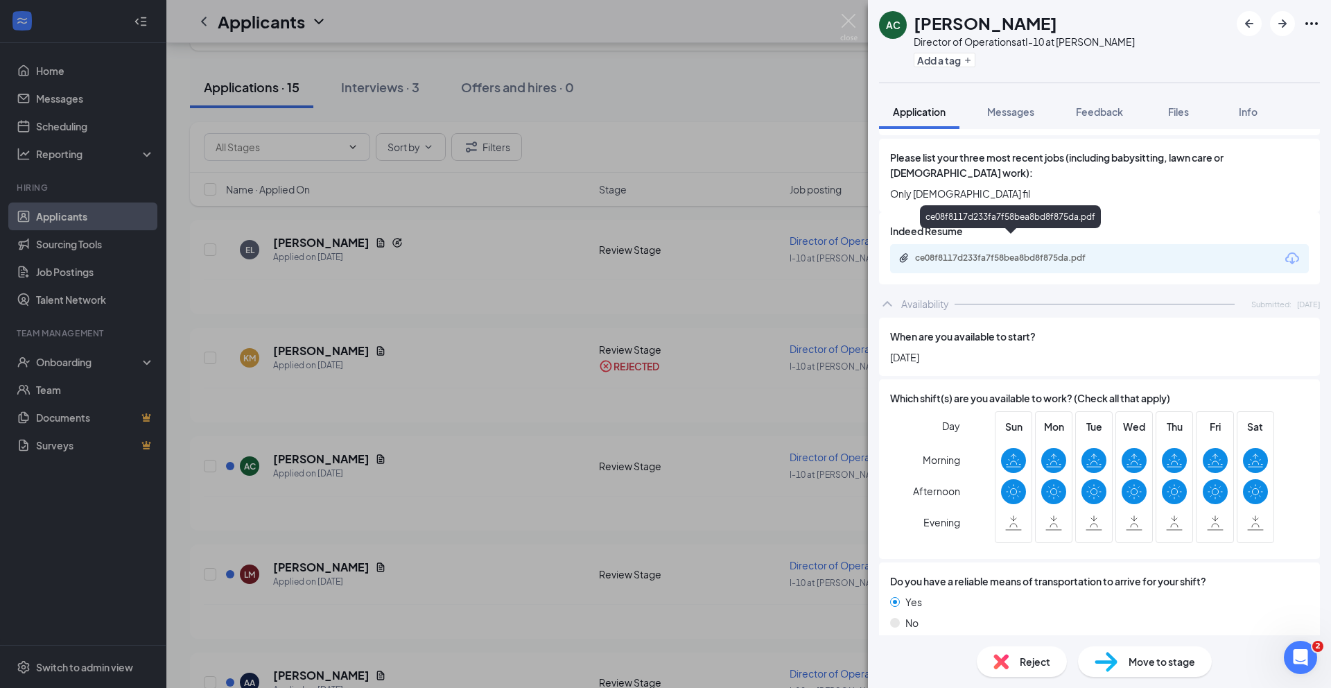
click at [1010, 252] on div "ce08f8117d233fa7f58bea8bd8f875da.pdf" at bounding box center [1012, 257] width 194 height 11
